Goal: Task Accomplishment & Management: Manage account settings

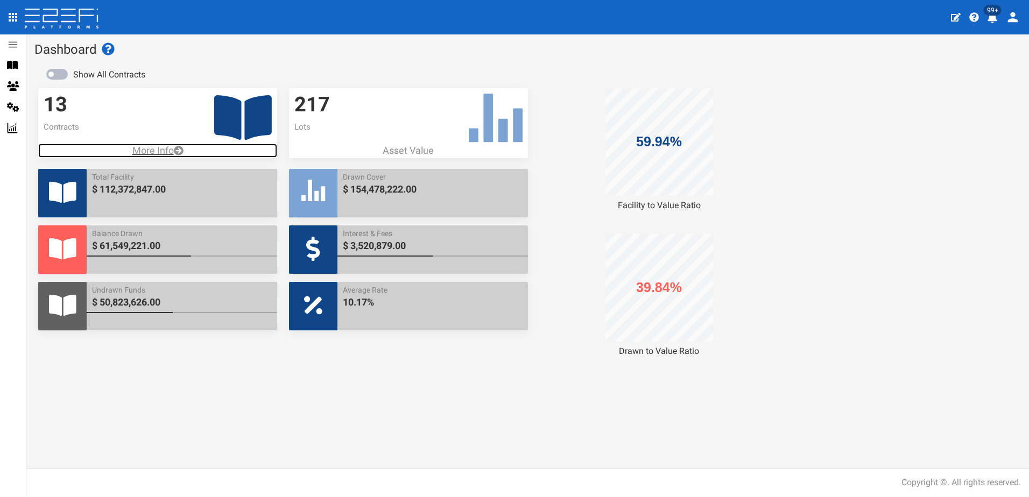
click at [146, 150] on p "More Info" at bounding box center [157, 151] width 239 height 14
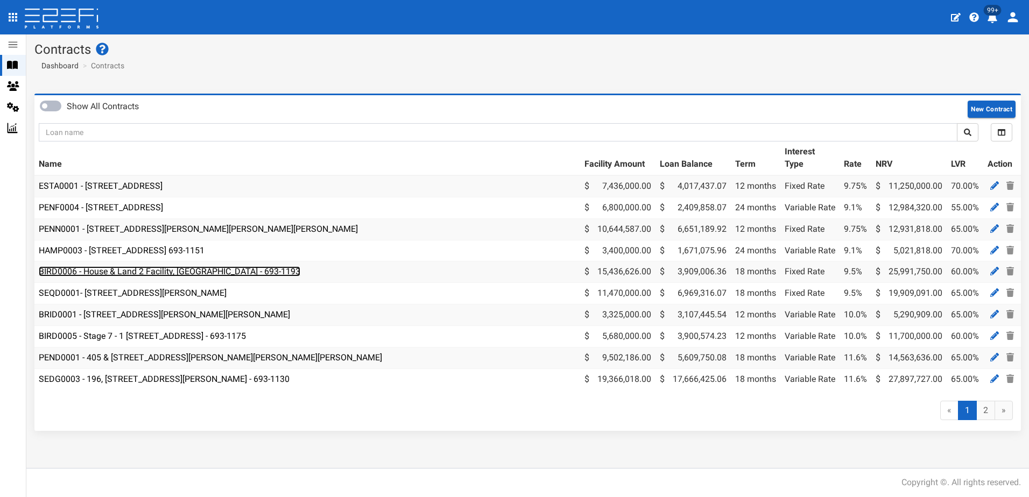
click at [122, 274] on link "BIRD0006 - House & Land 2 Facility, [GEOGRAPHIC_DATA] - 693-1193" at bounding box center [169, 271] width 261 height 10
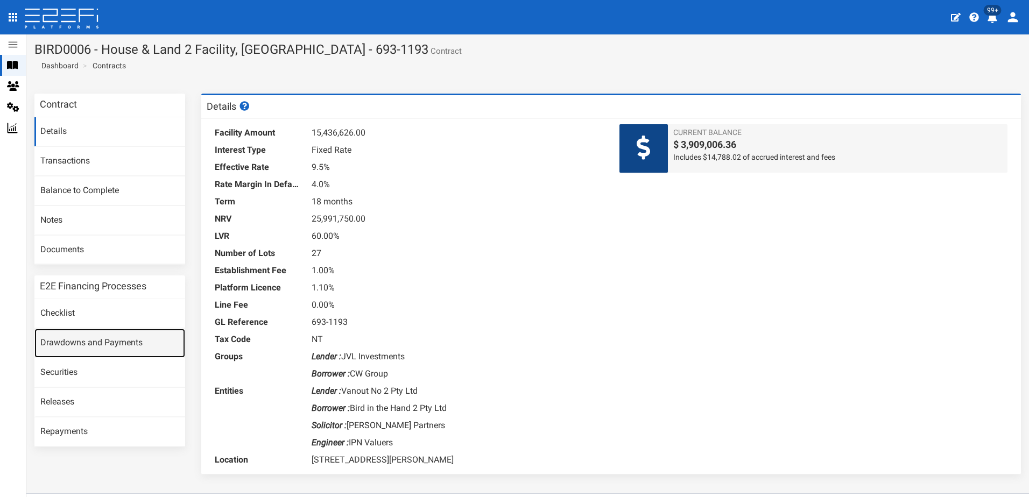
click at [99, 342] on link "Drawdowns and Payments" at bounding box center [109, 343] width 151 height 29
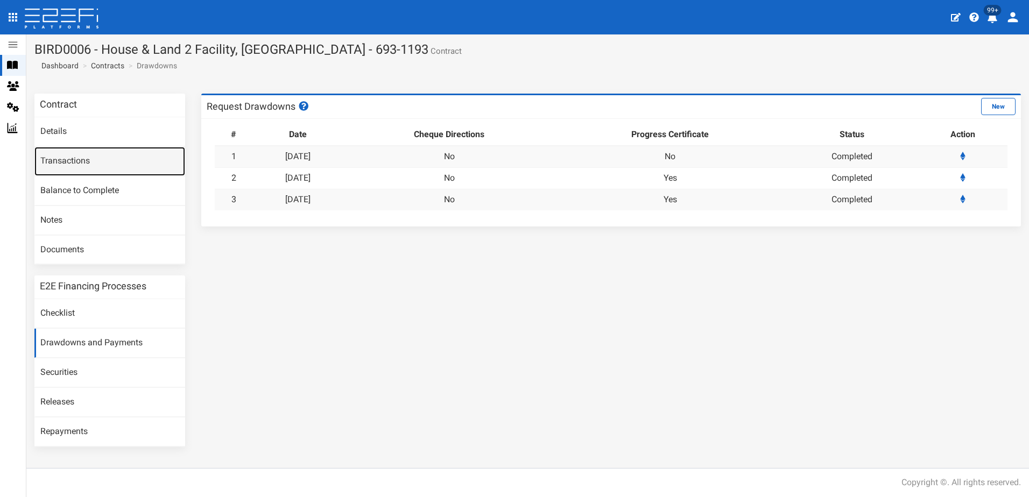
click at [60, 161] on link "Transactions" at bounding box center [109, 161] width 151 height 29
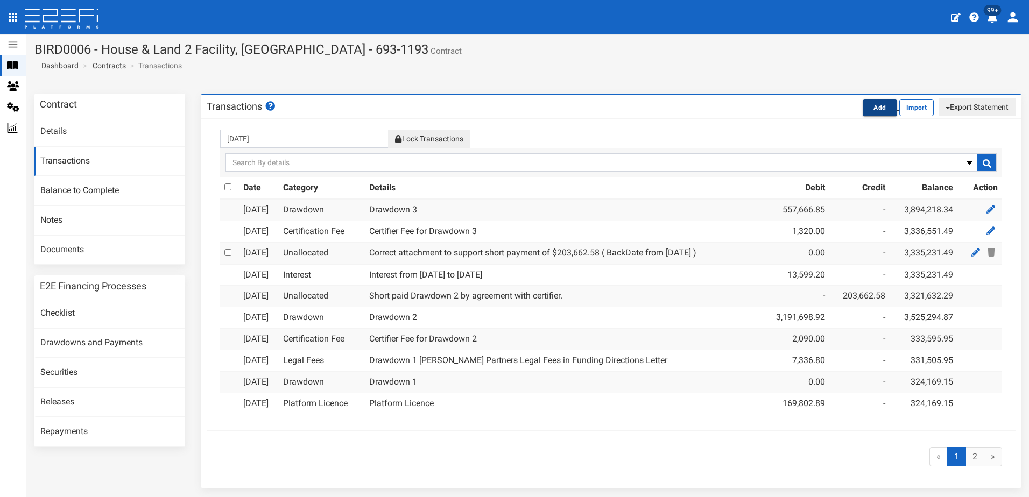
click at [872, 104] on button "Add" at bounding box center [879, 107] width 34 height 17
